Goal: Information Seeking & Learning: Understand process/instructions

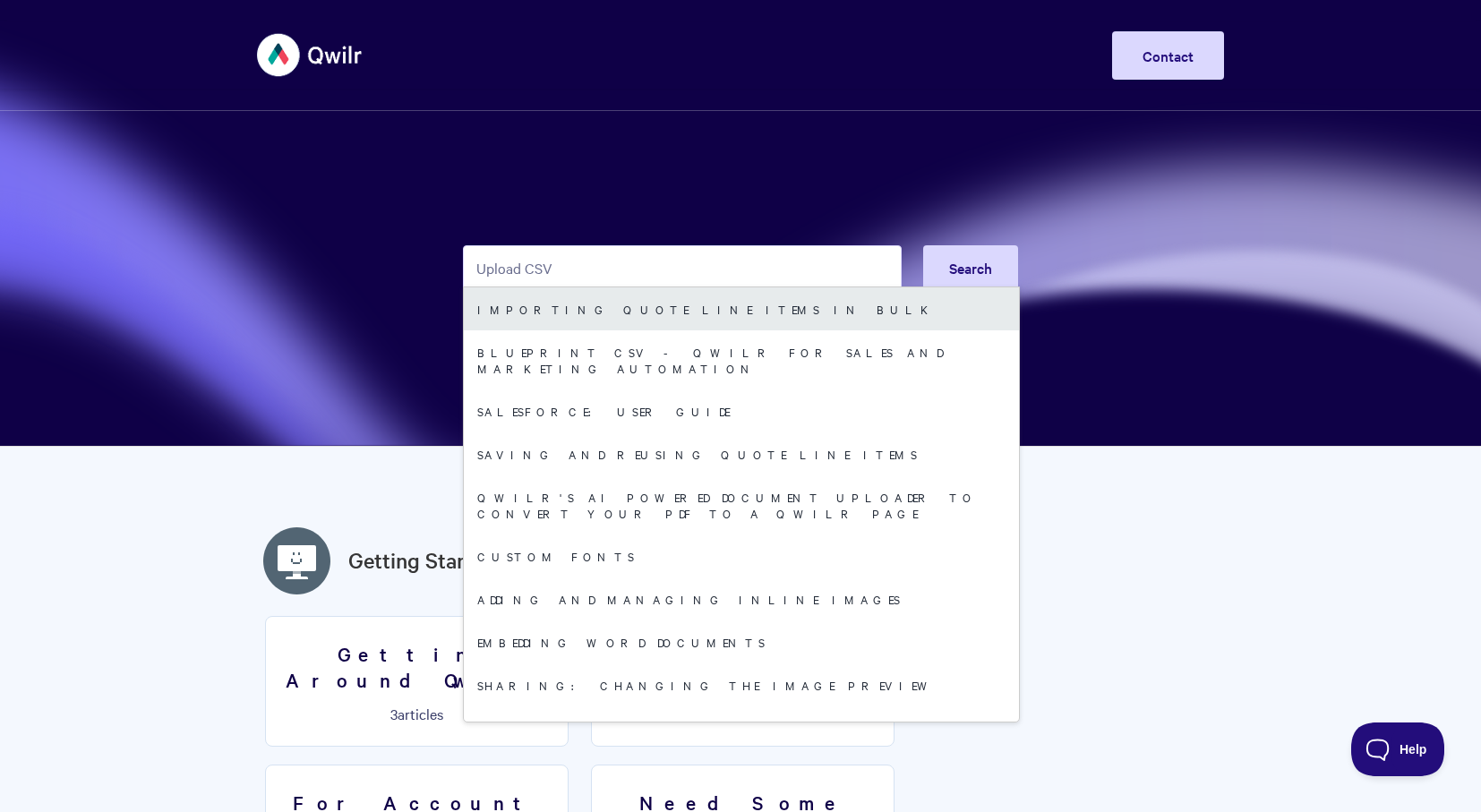
type input "Upload CSV"
click at [633, 312] on link "Importing quote line items in bulk" at bounding box center [740, 309] width 555 height 43
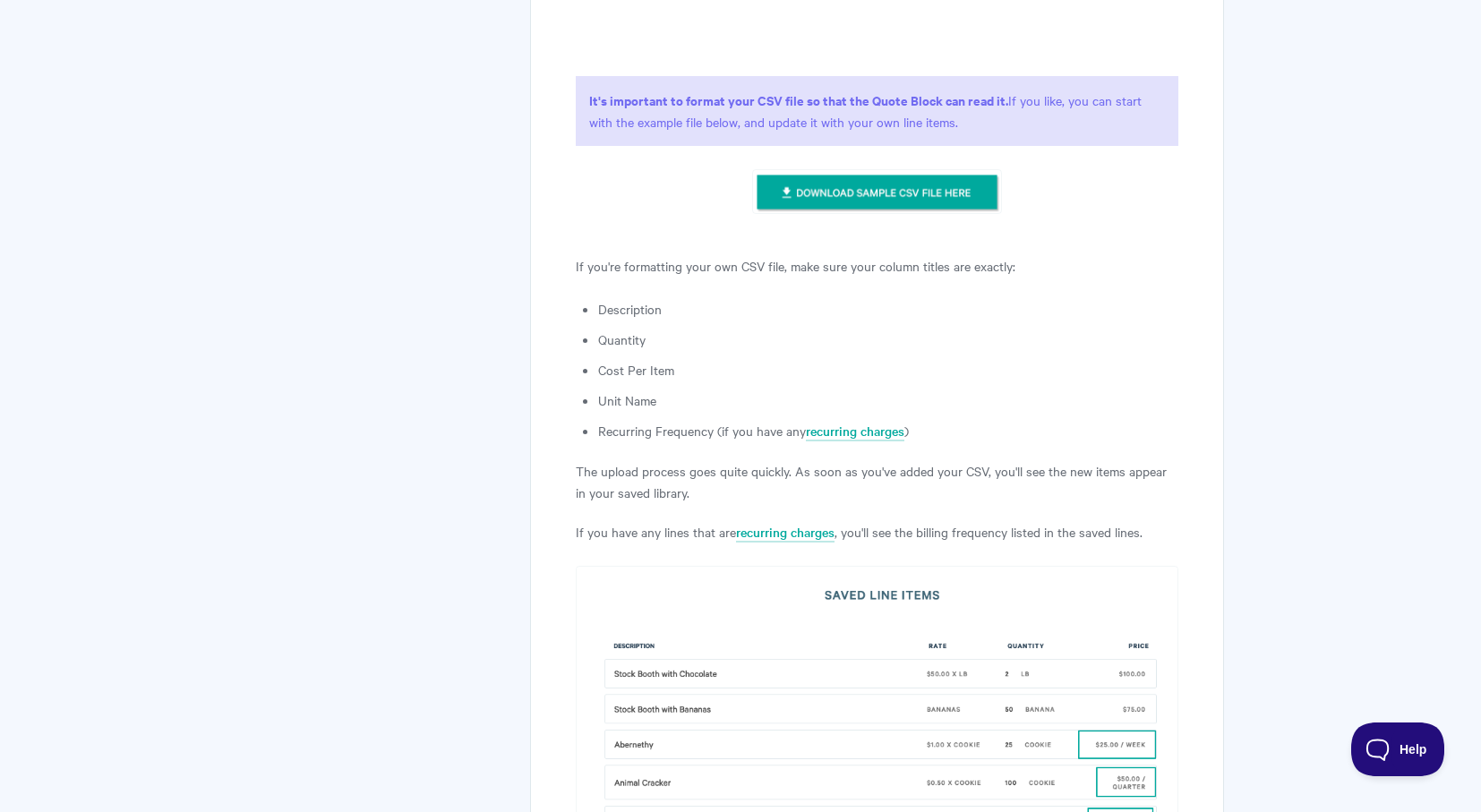
scroll to position [1830, 0]
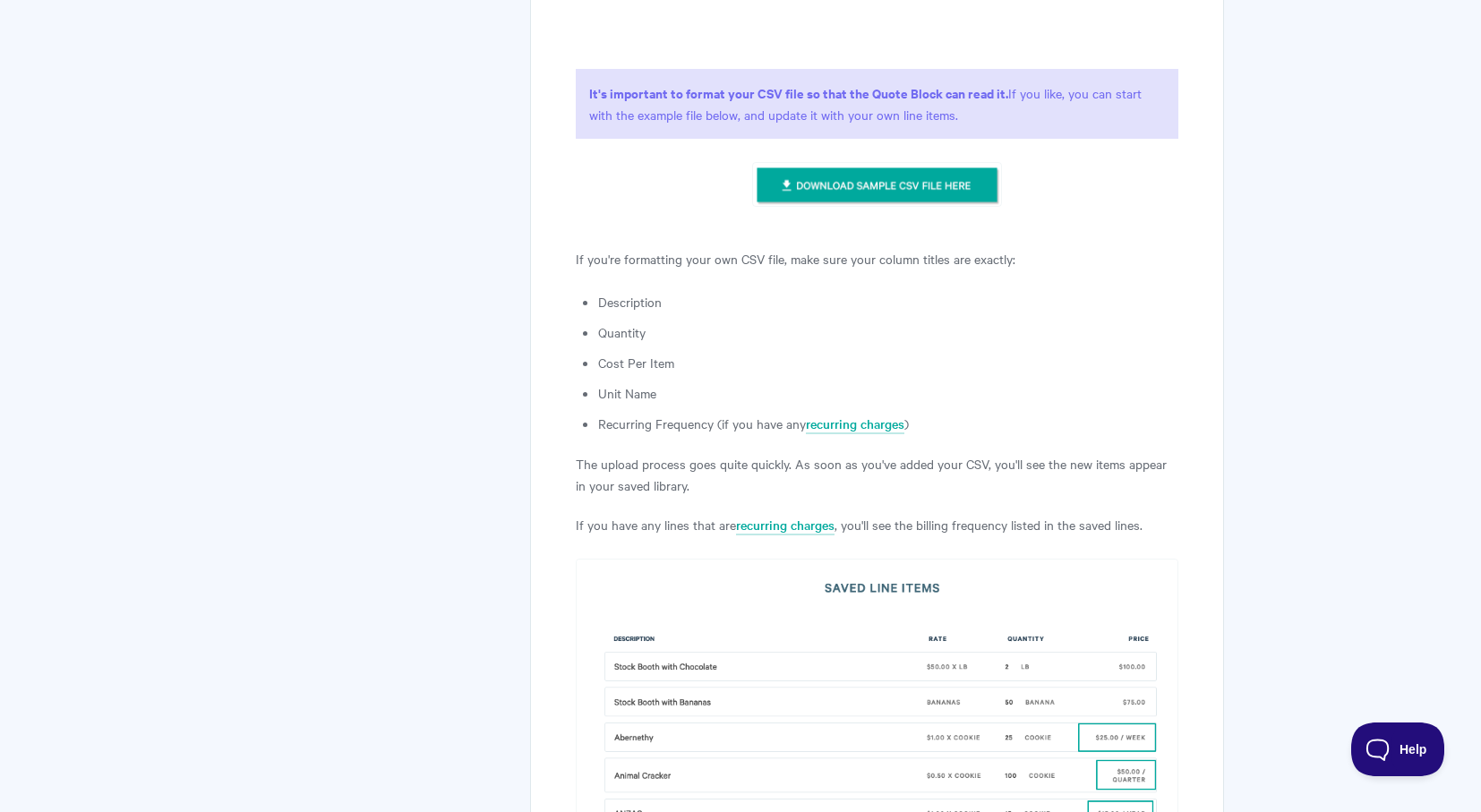
click at [639, 304] on li "Description" at bounding box center [888, 302] width 580 height 22
copy li "Description"
drag, startPoint x: 648, startPoint y: 331, endPoint x: 600, endPoint y: 333, distance: 48.0
click at [600, 333] on li "Quantity" at bounding box center [888, 332] width 580 height 22
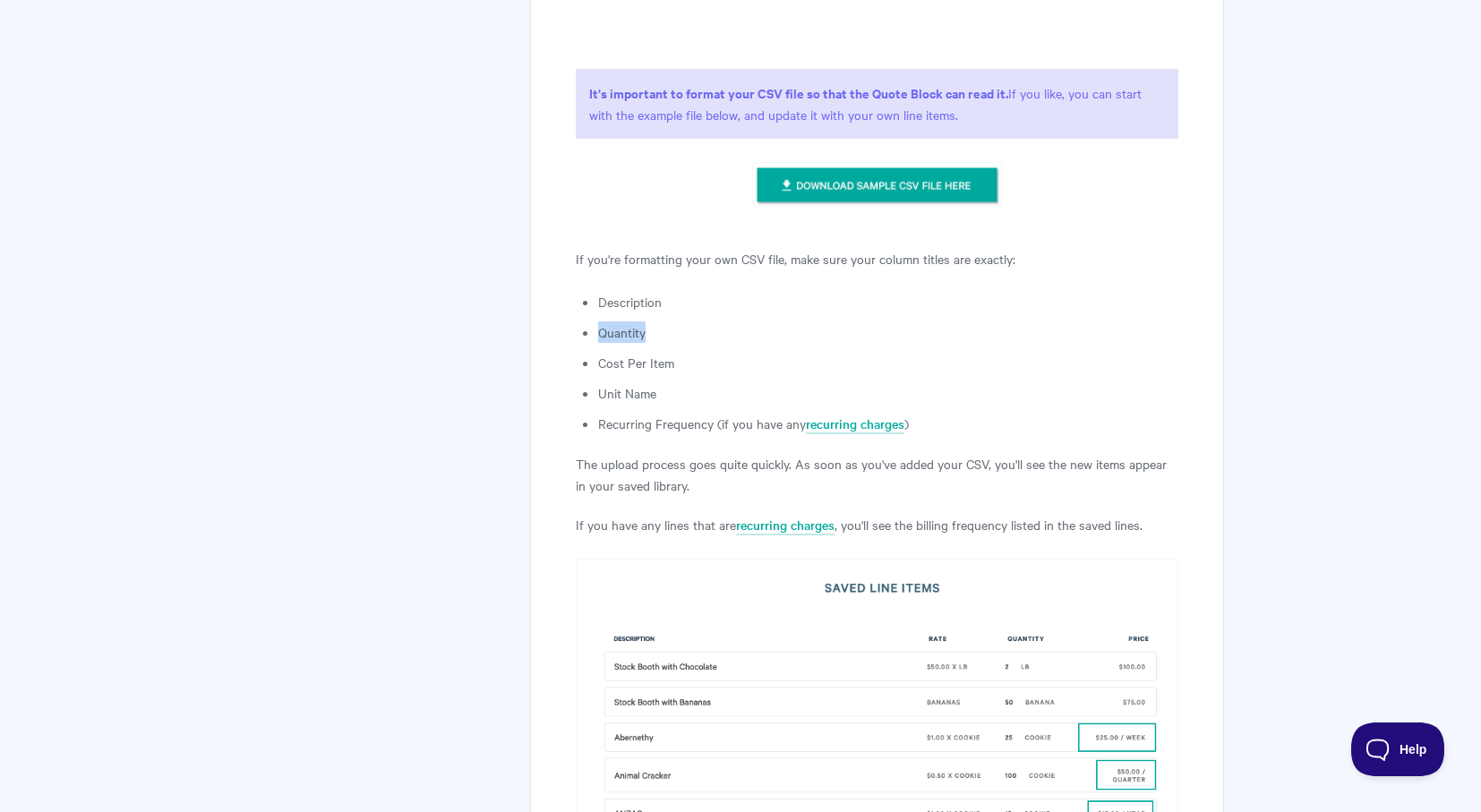
copy li "Quantity"
drag, startPoint x: 599, startPoint y: 366, endPoint x: 675, endPoint y: 366, distance: 76.0
click at [675, 366] on li "Cost Per Item" at bounding box center [888, 363] width 580 height 22
copy li "Cost Per Item"
drag, startPoint x: 599, startPoint y: 396, endPoint x: 653, endPoint y: 398, distance: 54.0
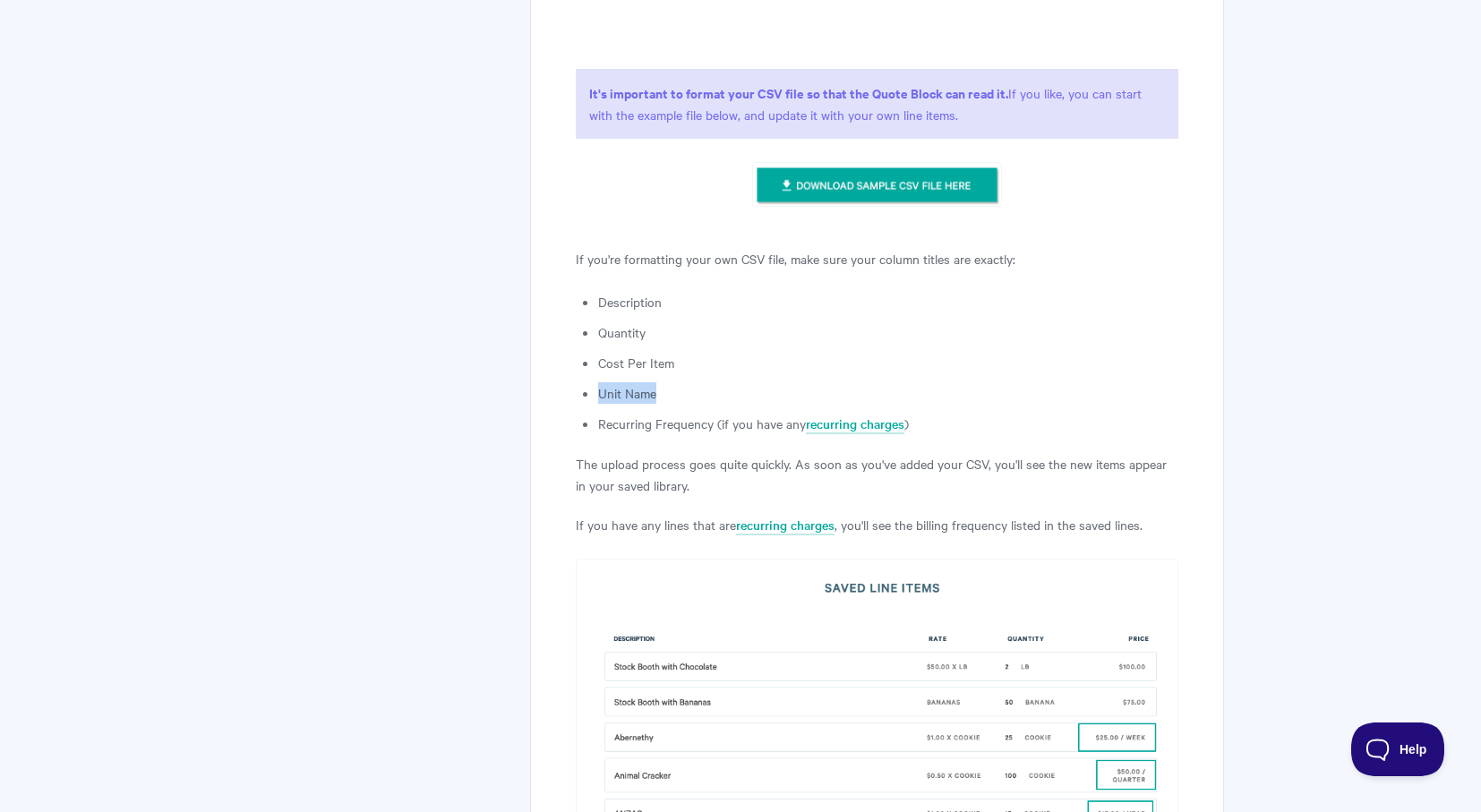
click at [653, 398] on li "Unit Name" at bounding box center [888, 393] width 580 height 22
click at [658, 396] on li "Unit Name" at bounding box center [888, 393] width 580 height 22
drag, startPoint x: 658, startPoint y: 396, endPoint x: 601, endPoint y: 398, distance: 57.0
click at [601, 398] on li "Unit Name" at bounding box center [888, 393] width 580 height 22
copy li "Unit Name"
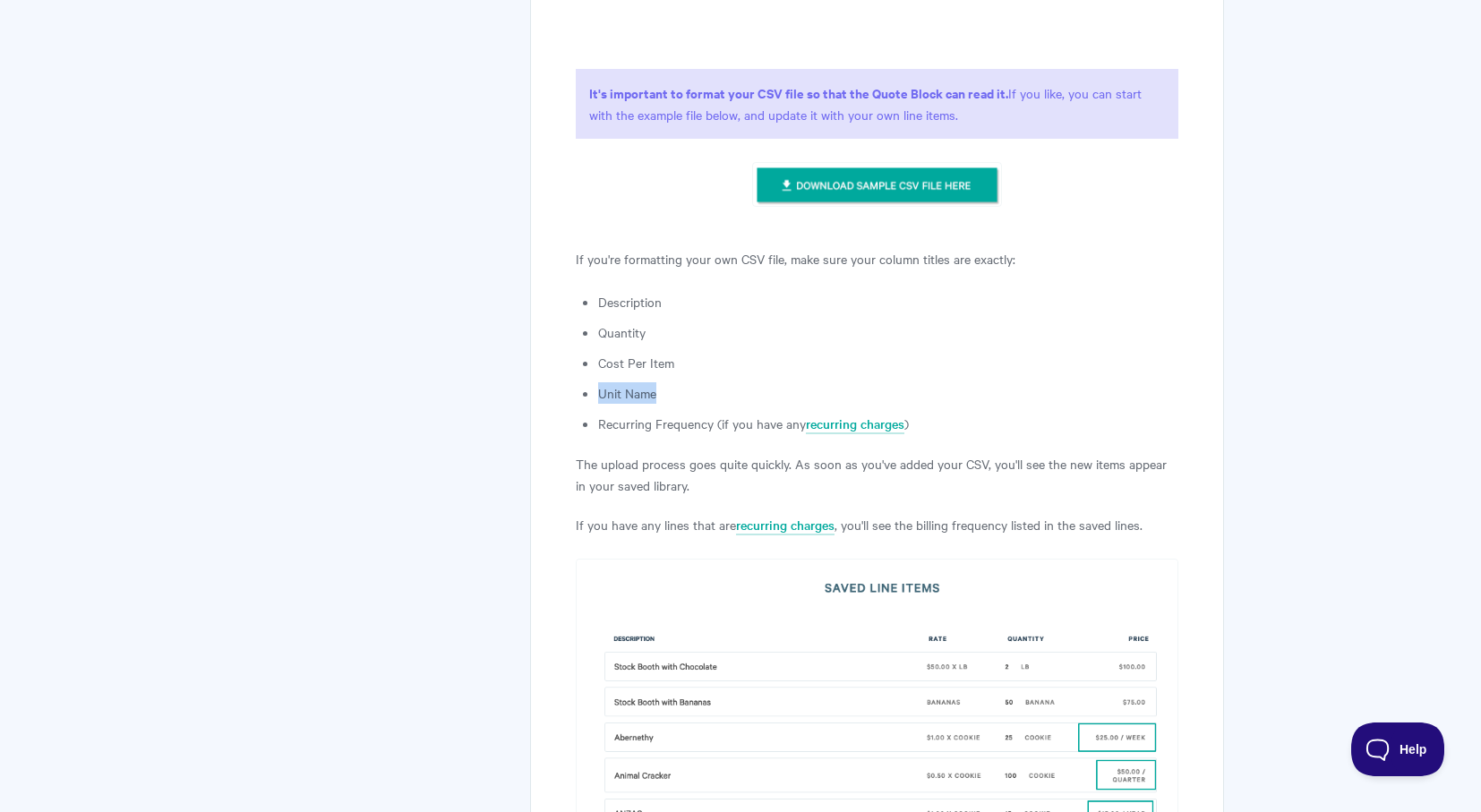
copy li "Unit Name"
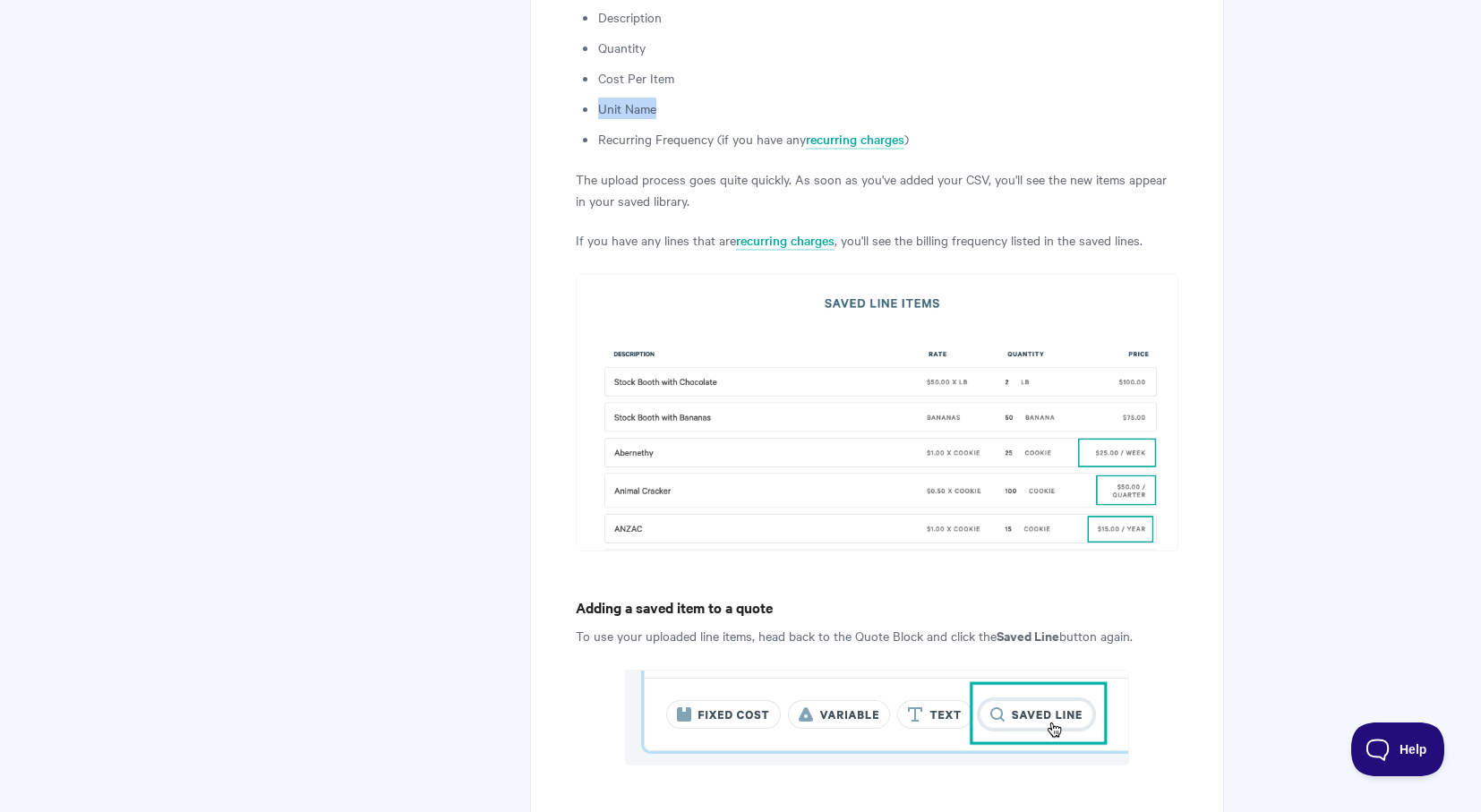
scroll to position [2138, 0]
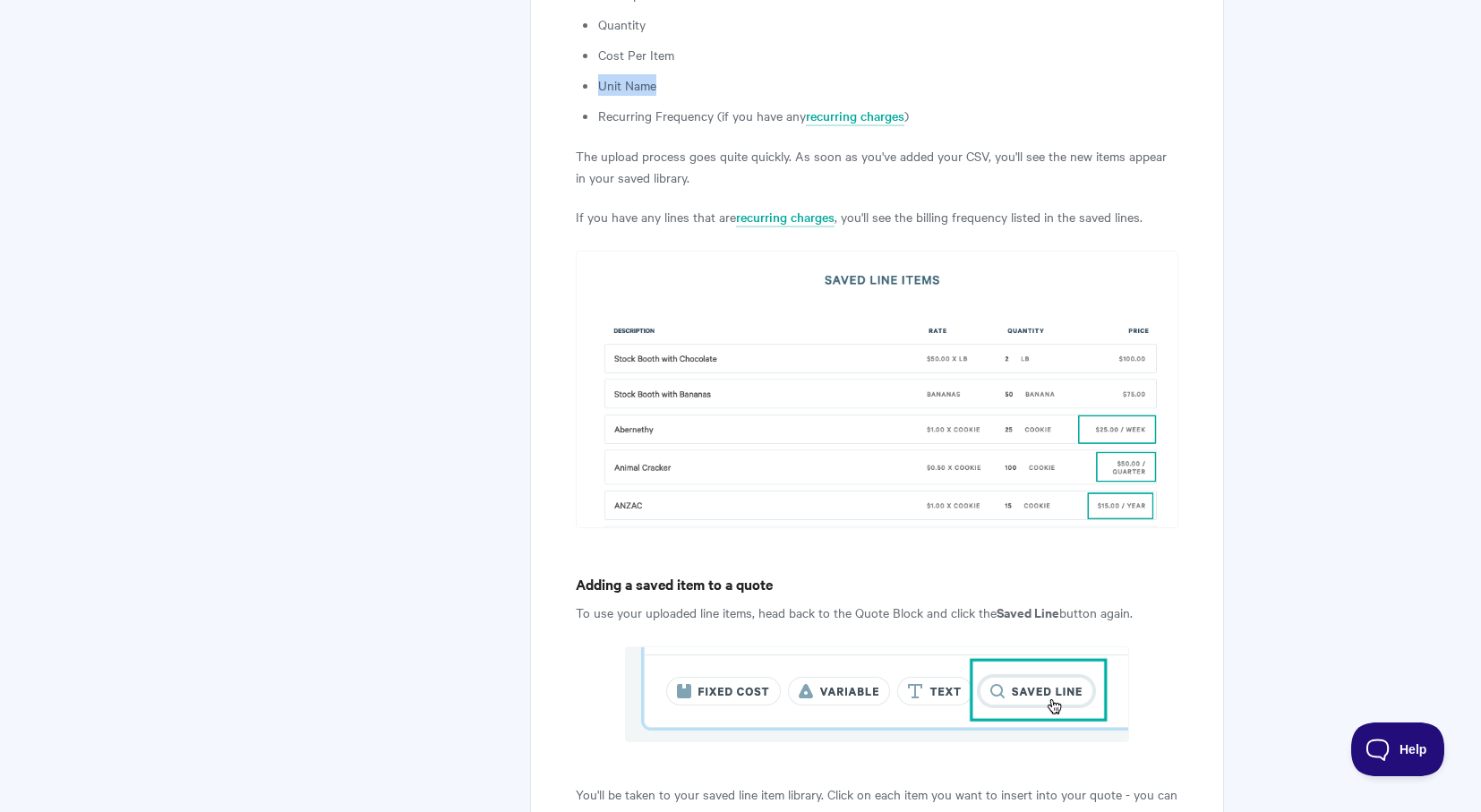
copy li "Unit Name"
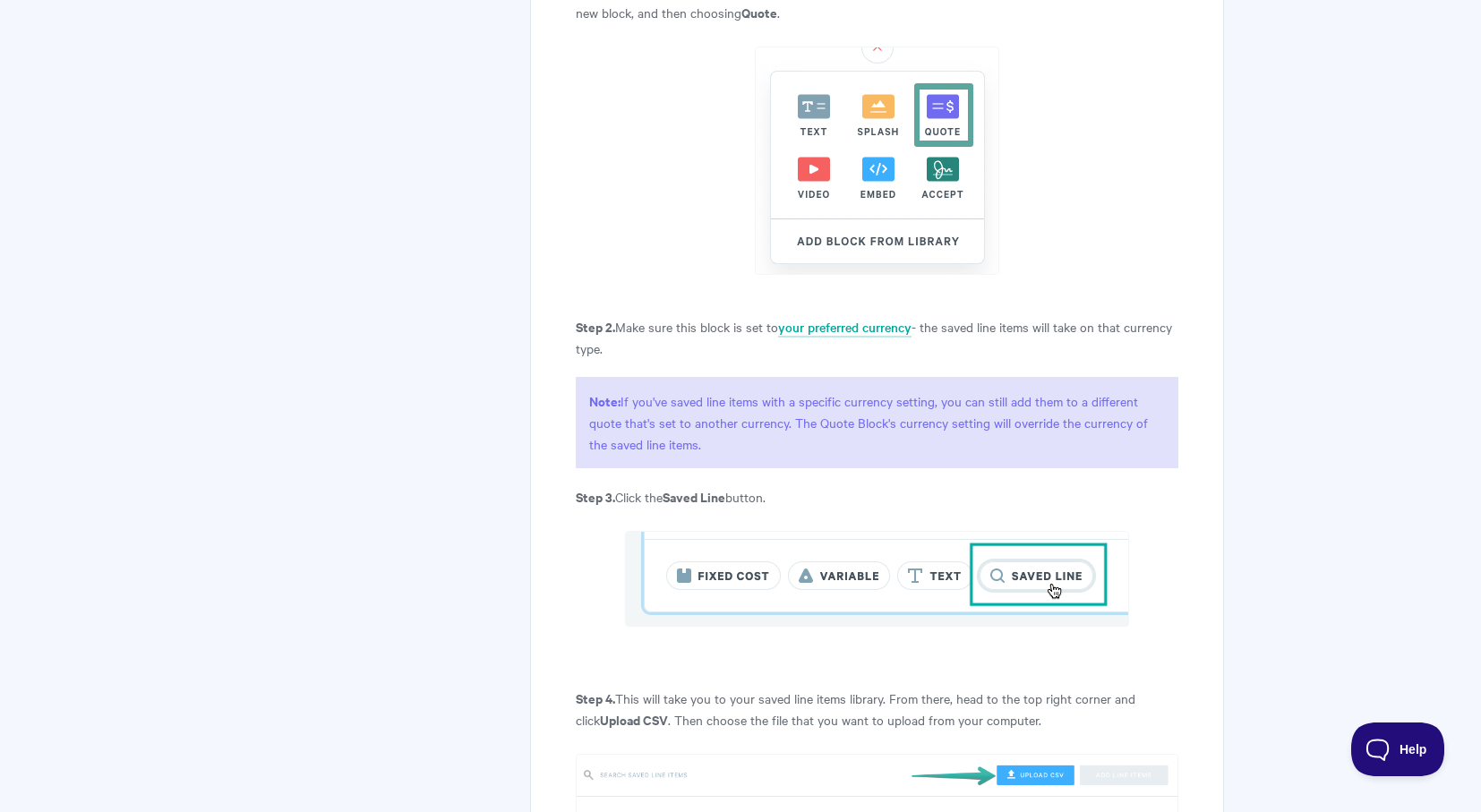
scroll to position [639, 0]
